Goal: Transaction & Acquisition: Purchase product/service

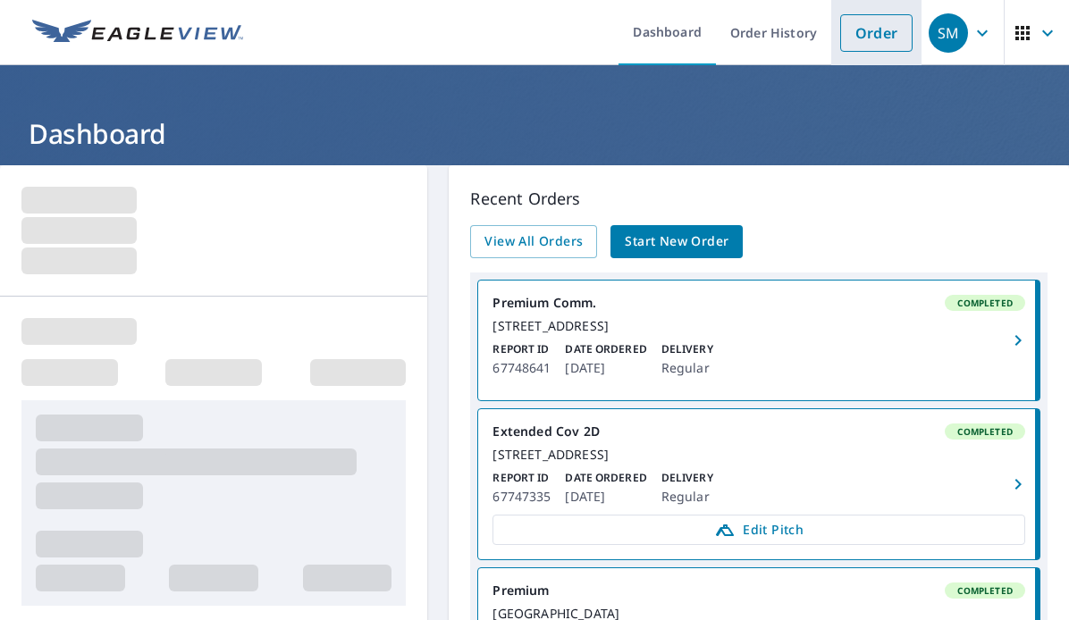
click at [855, 28] on link "Order" at bounding box center [876, 33] width 72 height 38
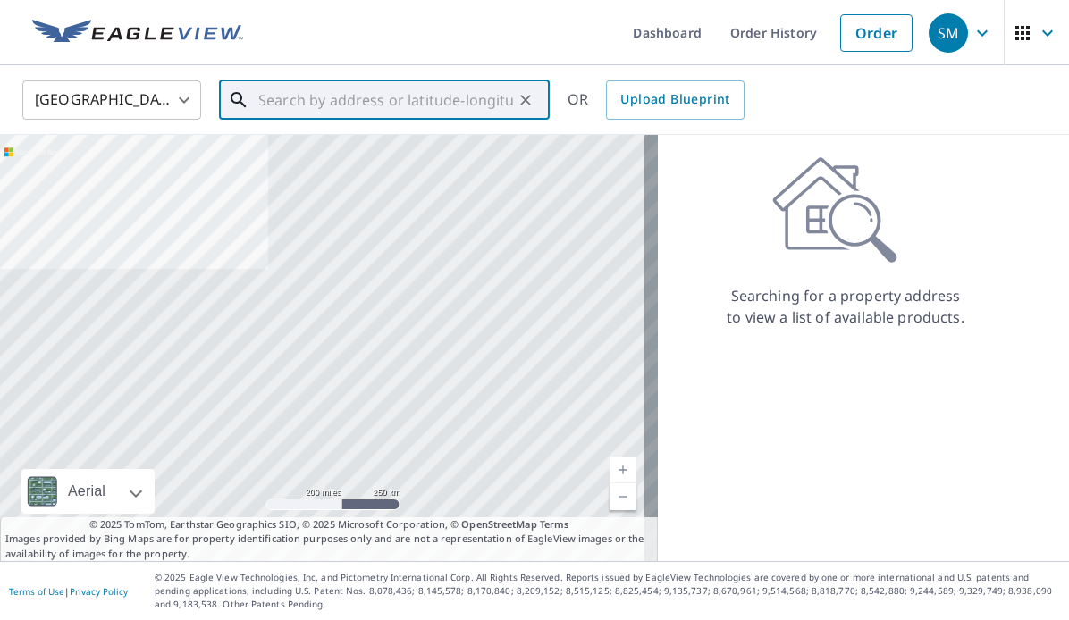
click at [273, 99] on input "text" at bounding box center [385, 100] width 255 height 50
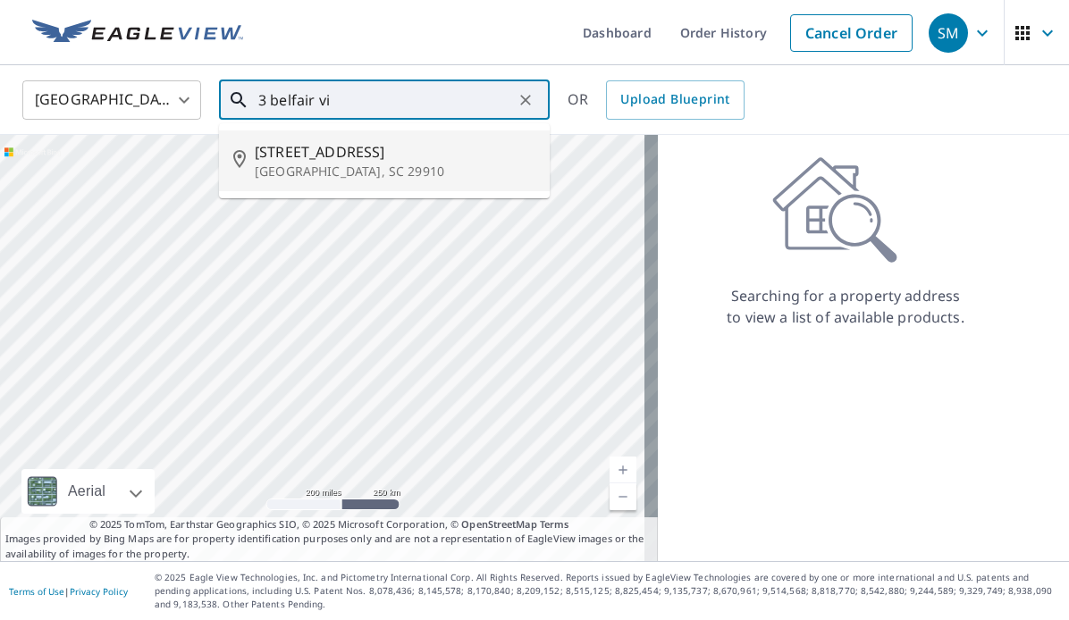
click at [324, 161] on span "[STREET_ADDRESS]" at bounding box center [395, 151] width 281 height 21
type input "[STREET_ADDRESS][PERSON_NAME]"
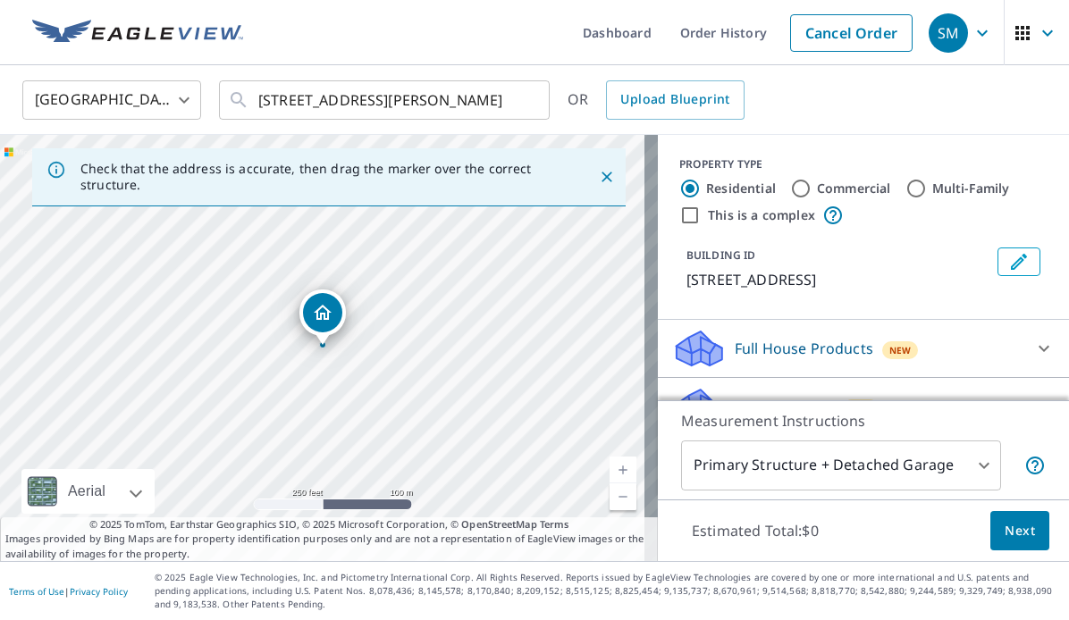
click at [610, 466] on link "Current Level 17, Zoom In" at bounding box center [623, 470] width 27 height 27
click at [794, 189] on input "Commercial" at bounding box center [800, 188] width 21 height 21
radio input "true"
type input "4"
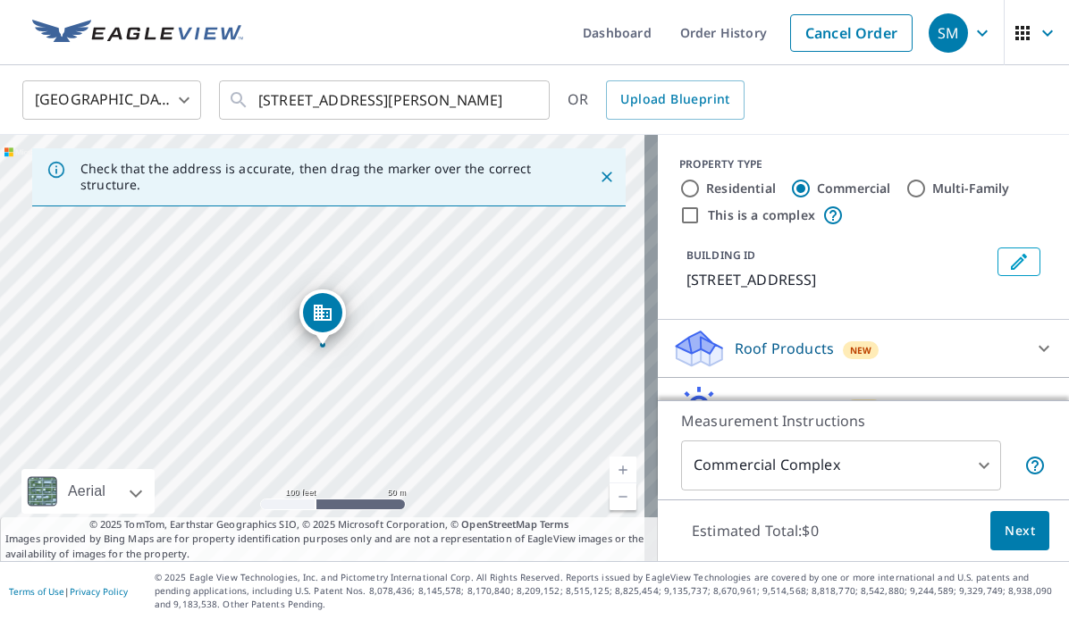
scroll to position [93, 0]
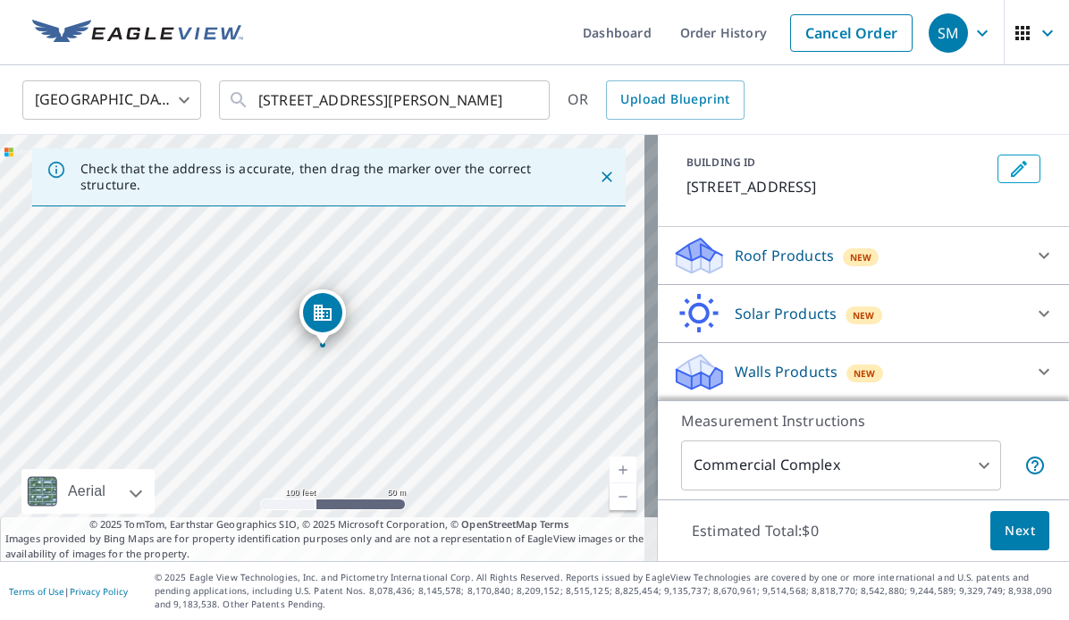
click at [947, 255] on div "Roof Products New" at bounding box center [847, 256] width 350 height 42
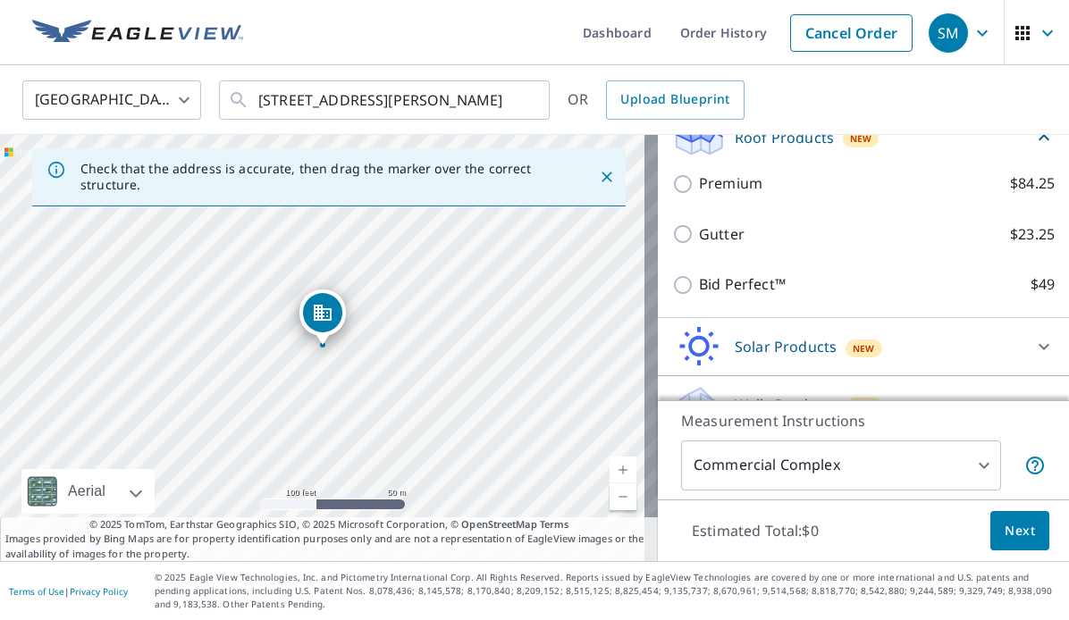
scroll to position [213, 0]
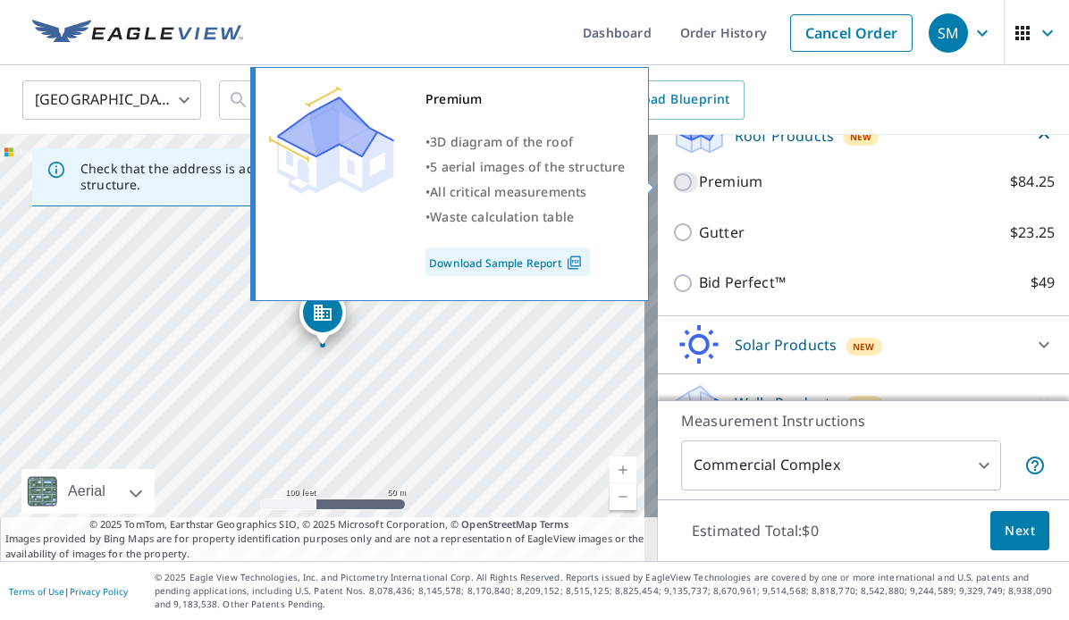
click at [672, 174] on input "Premium $84.25" at bounding box center [685, 182] width 27 height 21
checkbox input "true"
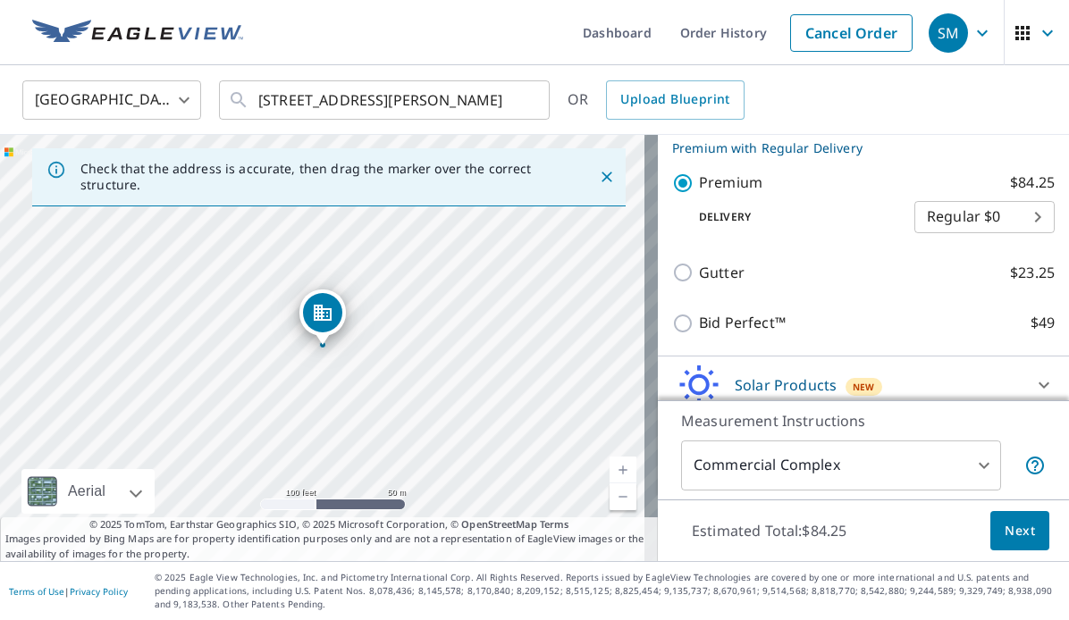
scroll to position [311, 0]
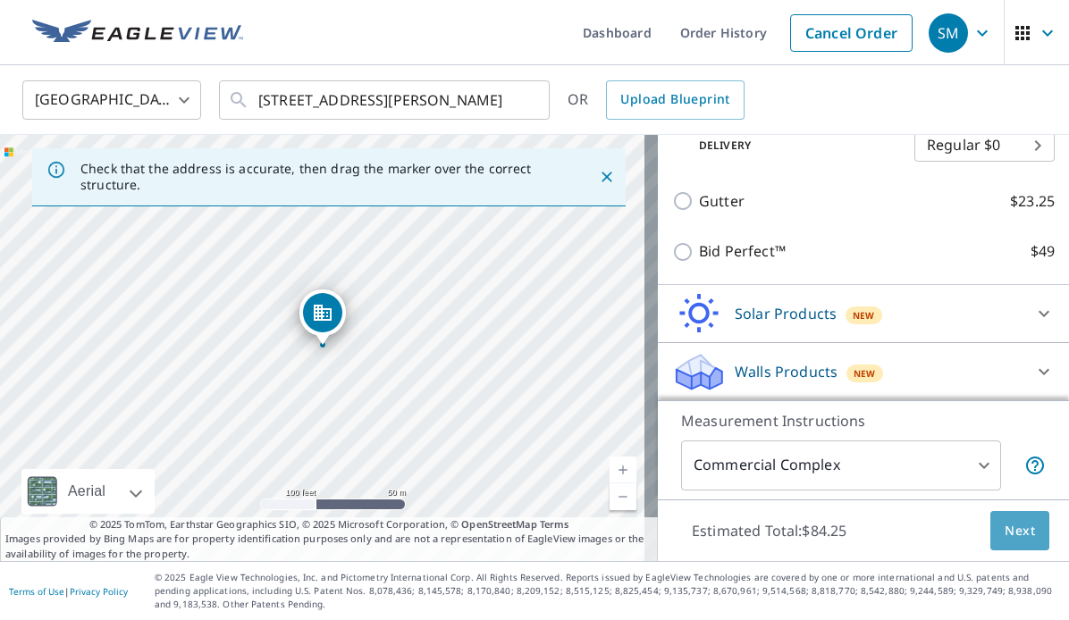
click at [1005, 534] on span "Next" at bounding box center [1020, 531] width 30 height 22
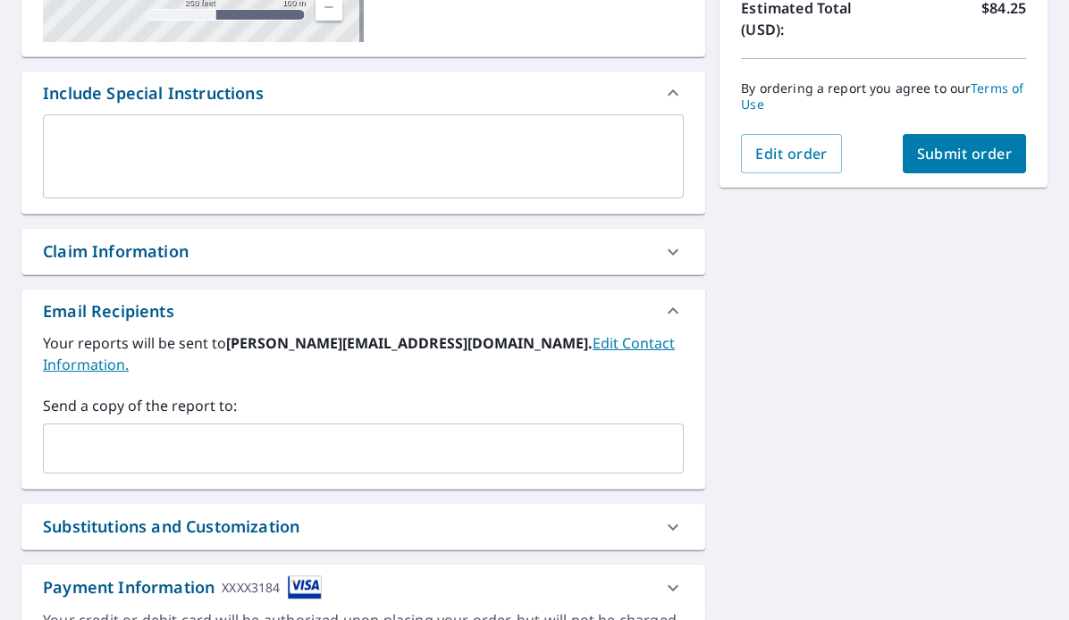
scroll to position [422, 0]
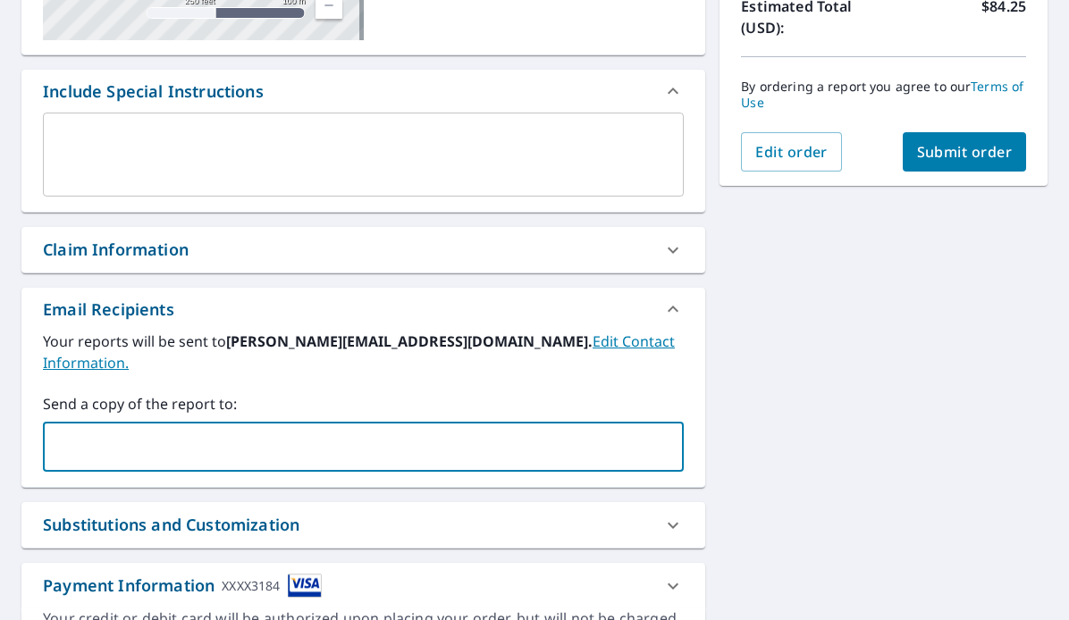
click at [102, 434] on input "text" at bounding box center [350, 447] width 598 height 34
type input "[EMAIL_ADDRESS][DOMAIN_NAME]"
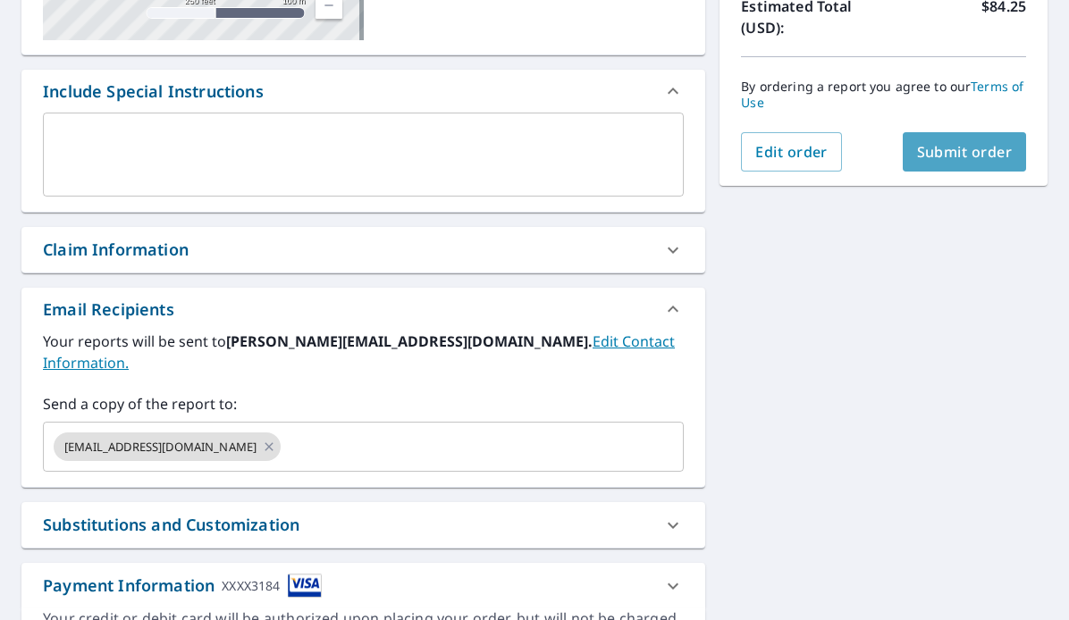
click at [947, 152] on span "Submit order" at bounding box center [965, 152] width 96 height 20
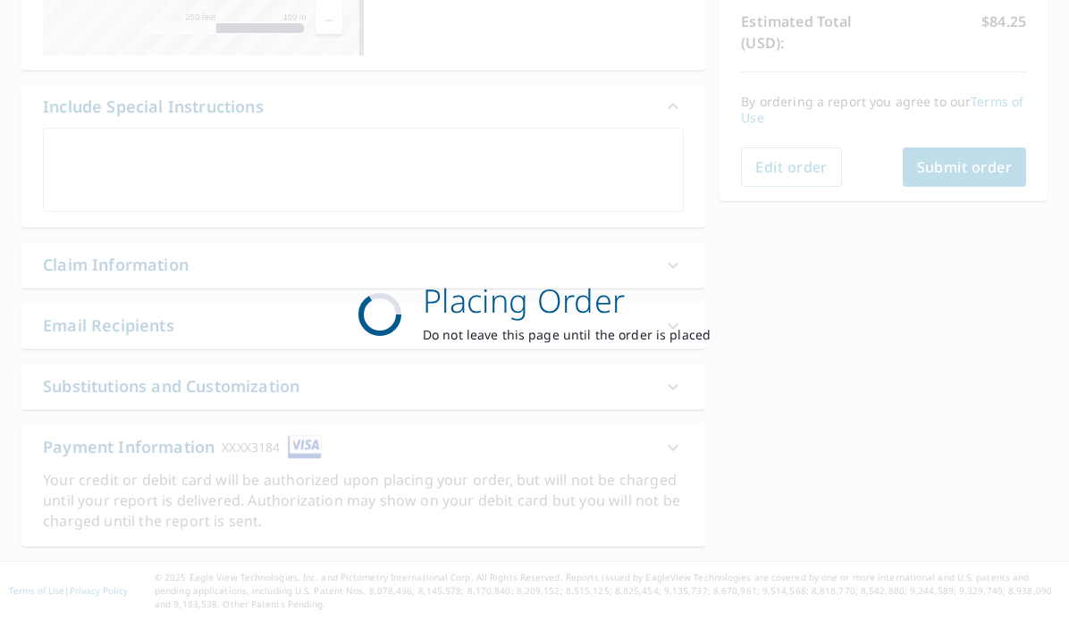
scroll to position [405, 0]
